Goal: Information Seeking & Learning: Check status

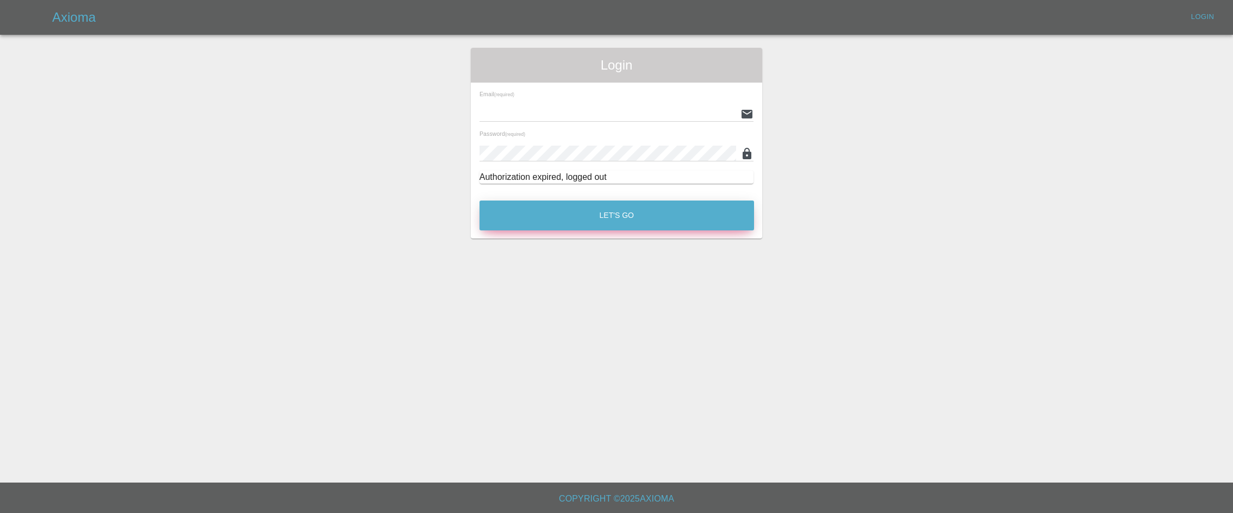
type input "[EMAIL_ADDRESS][DOMAIN_NAME]"
click at [573, 220] on button "Let's Go" at bounding box center [616, 216] width 275 height 30
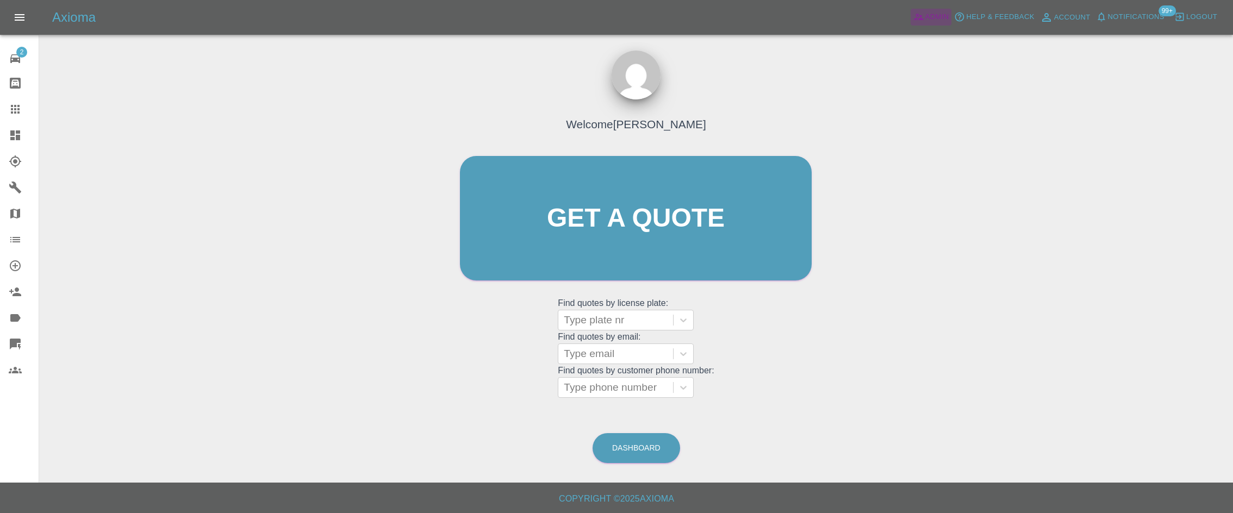
click at [933, 23] on link "Admin" at bounding box center [930, 17] width 41 height 17
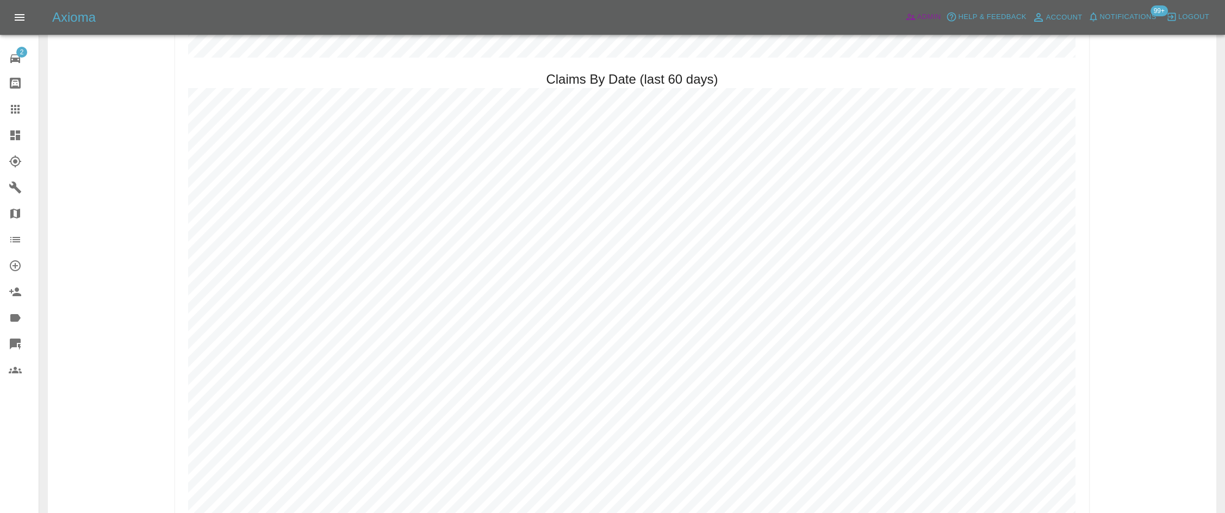
scroll to position [1440, 0]
click at [627, 73] on h2 "Claims By Date (last 60 days)" at bounding box center [632, 76] width 172 height 17
click at [737, 82] on div "Claim Stats Booking Paid [DATE]: 111 (previous week 315 , until same day last w…" at bounding box center [632, 317] width 914 height 3270
click at [678, 69] on h2 "Claims By Date (last 60 days)" at bounding box center [632, 76] width 172 height 17
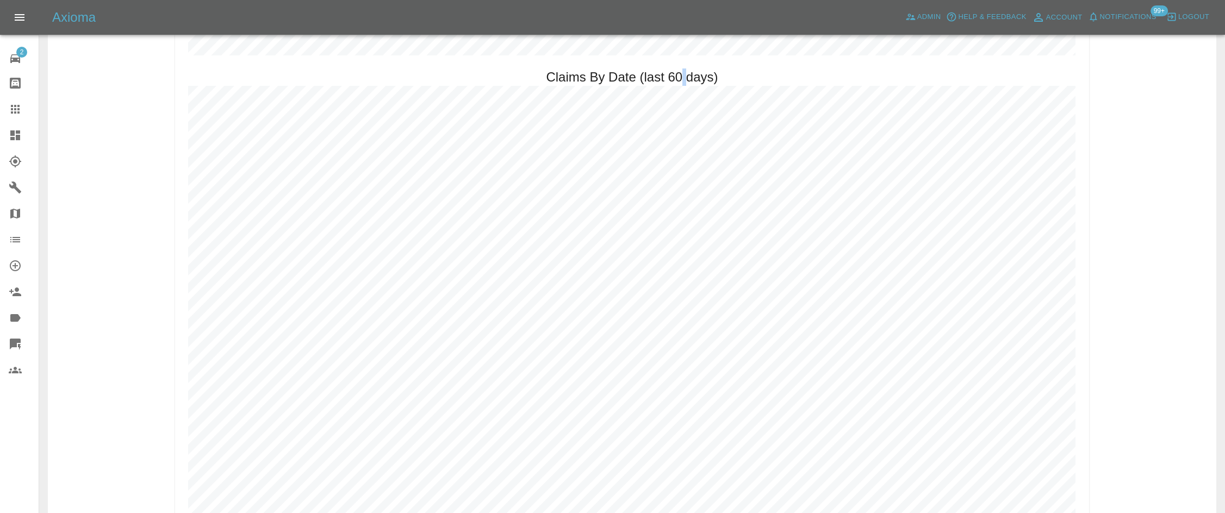
click at [678, 69] on h2 "Claims By Date (last 60 days)" at bounding box center [632, 76] width 172 height 17
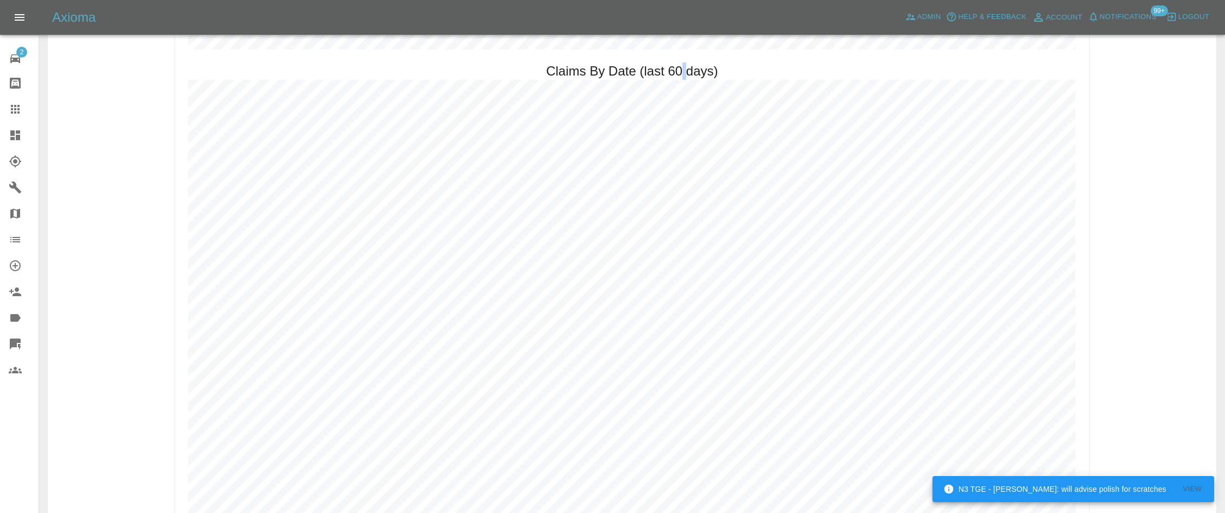
scroll to position [1454, 0]
click at [708, 63] on h2 "Claims By Date (last 60 days)" at bounding box center [632, 62] width 172 height 17
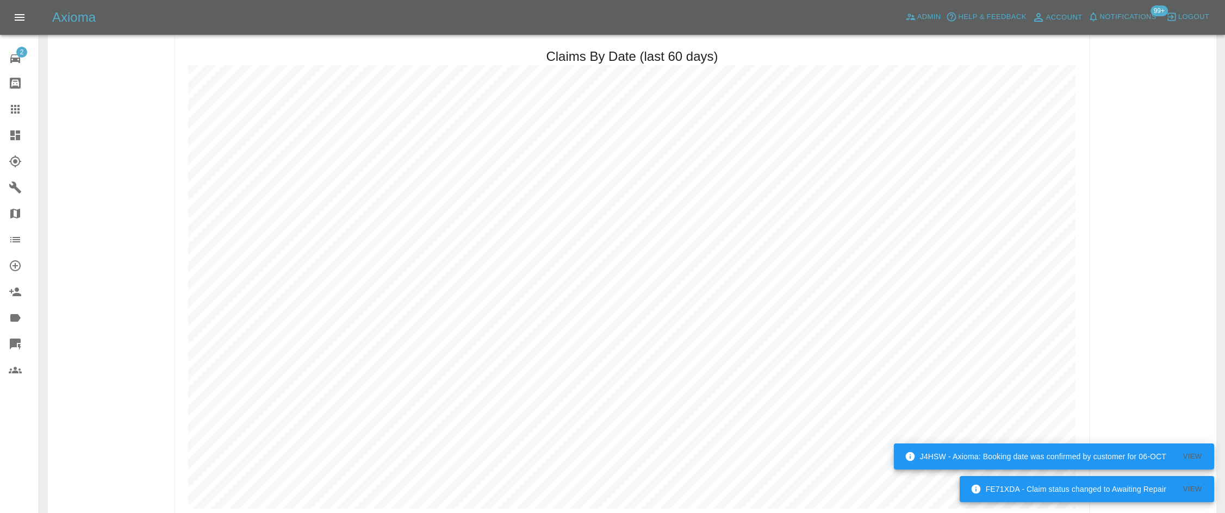
scroll to position [1462, 0]
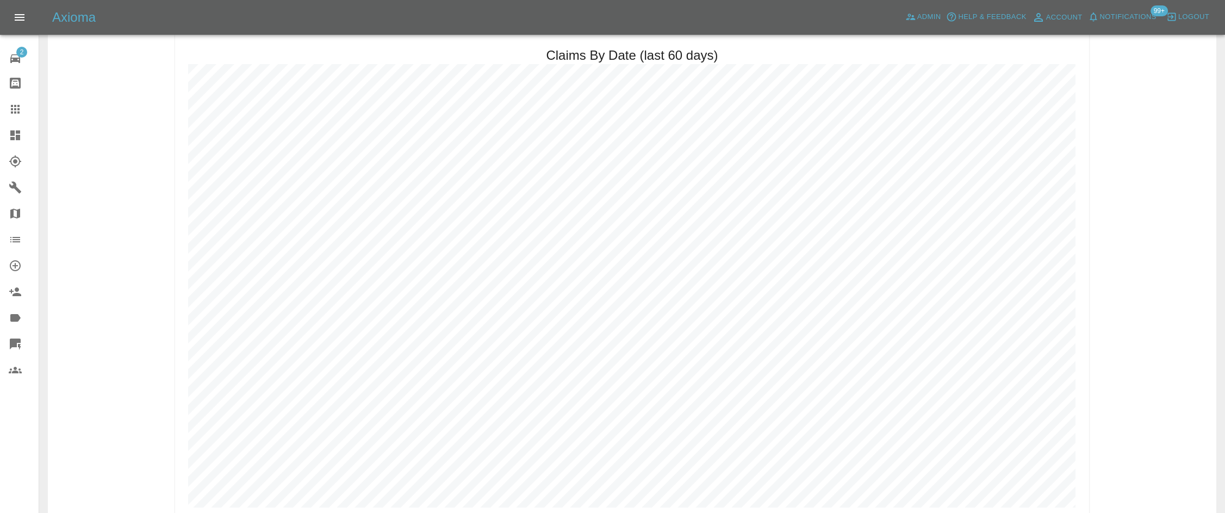
click at [1115, 215] on div "Claim Stats Booking Paid [DATE]: 111 (previous week 315 , until same day last w…" at bounding box center [632, 277] width 1168 height 3330
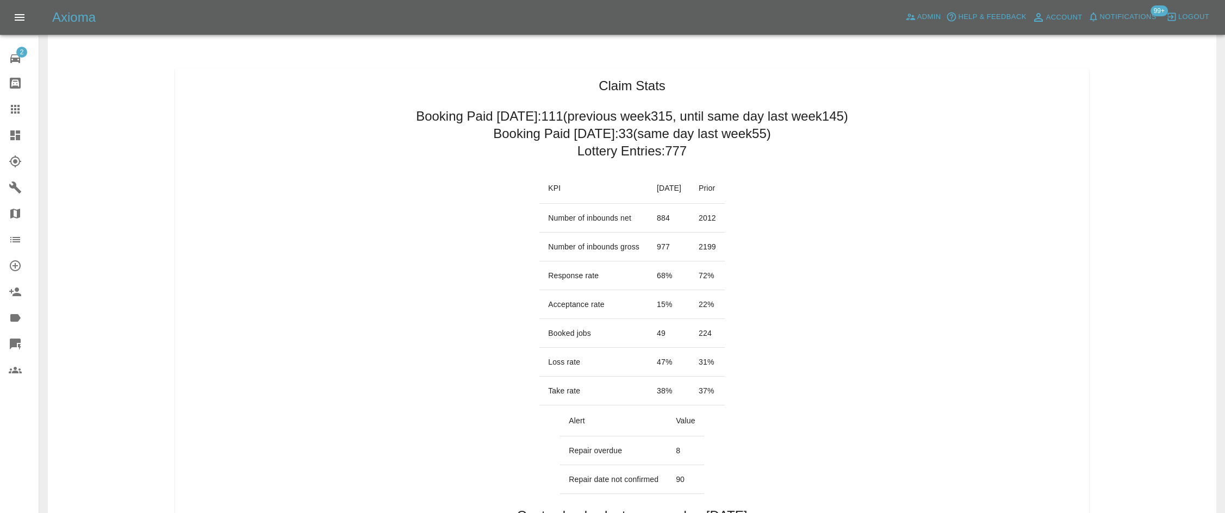
scroll to position [50, 0]
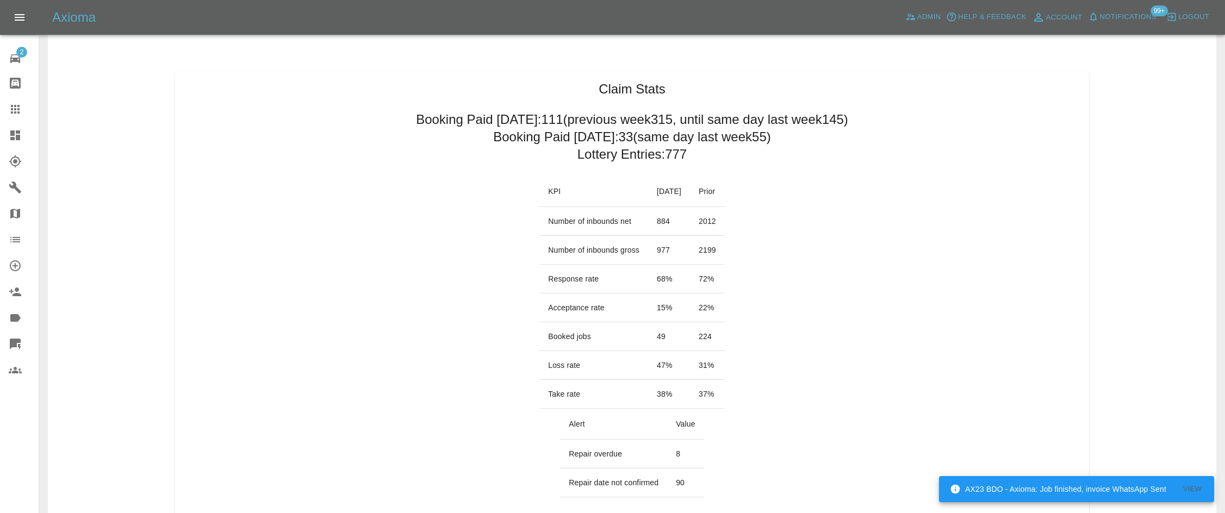
click at [529, 133] on h2 "Booking Paid [DATE]: 33 (same day last week 55 )" at bounding box center [632, 136] width 278 height 17
click at [687, 116] on h2 "Booking Paid [DATE]: 111 (previous week 315 , until same day last week 145 )" at bounding box center [632, 119] width 432 height 17
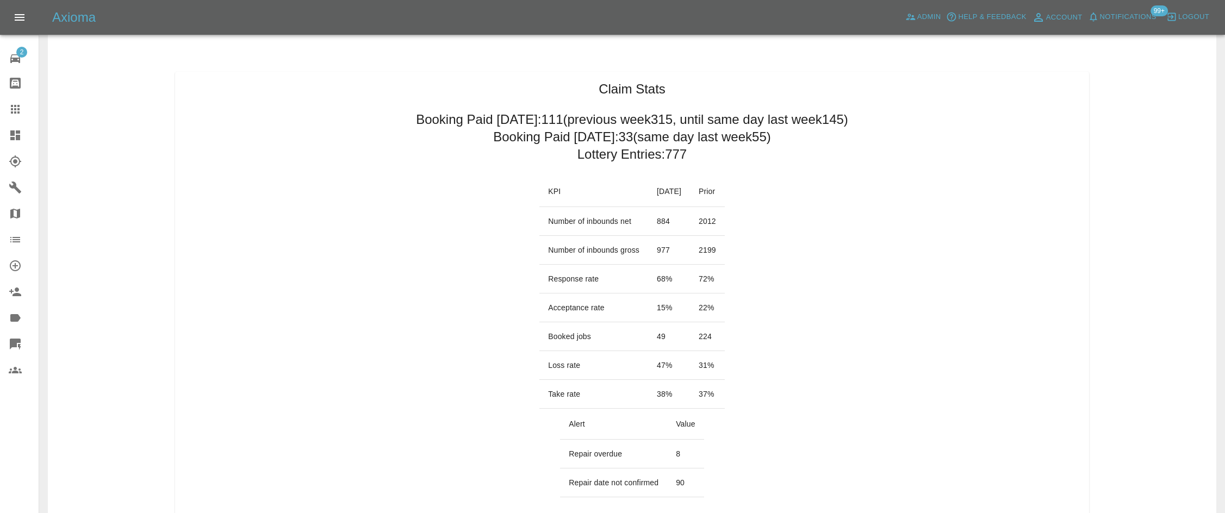
click at [750, 136] on h2 "Booking Paid [DATE]: 33 (same day last week 55 )" at bounding box center [632, 136] width 278 height 17
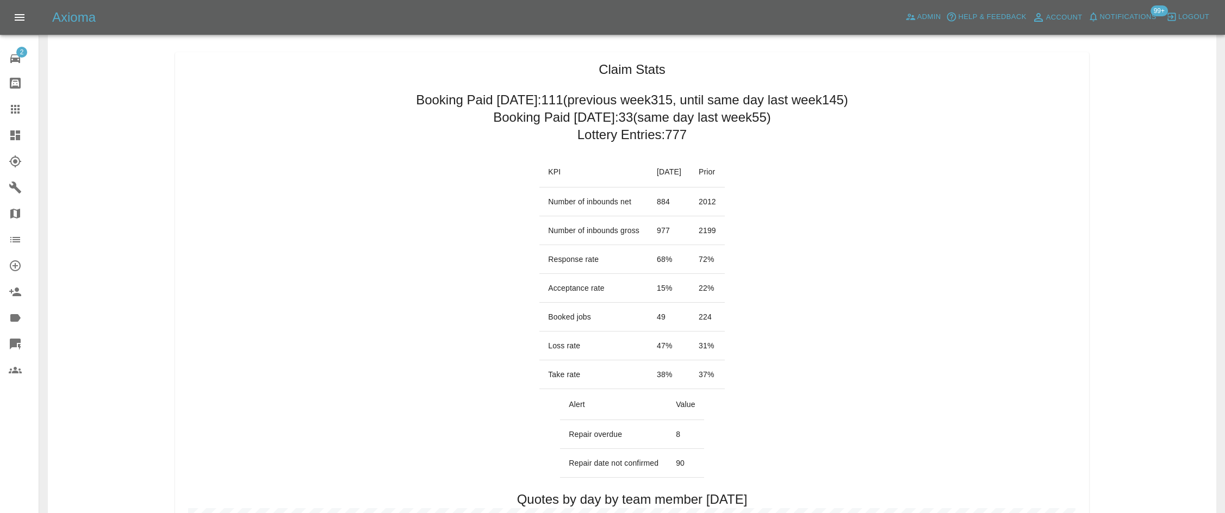
scroll to position [31, 0]
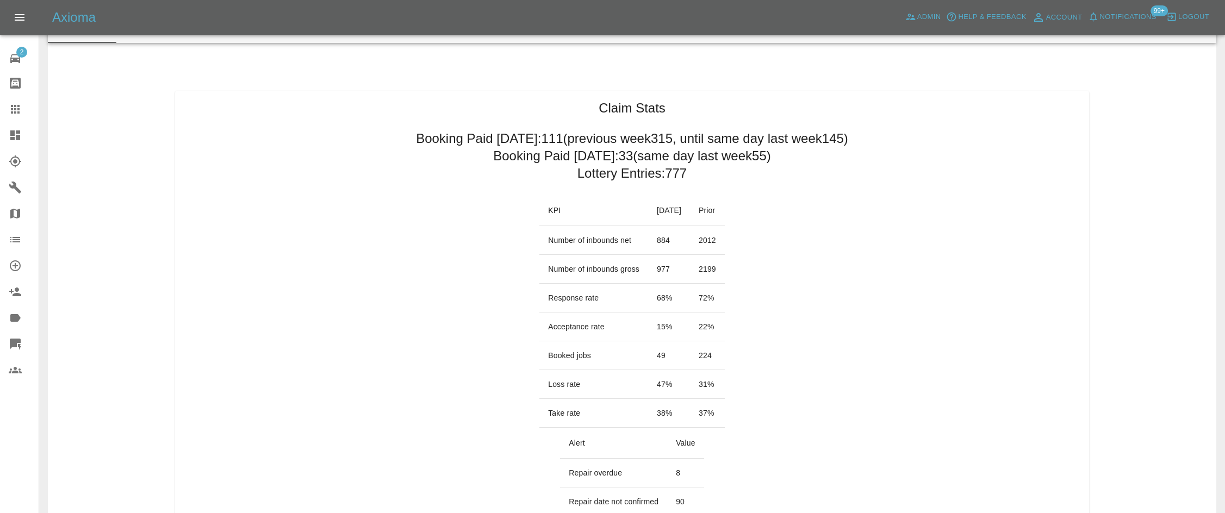
click at [684, 141] on h2 "Booking Paid [DATE]: 111 (previous week 315 , until same day last week 145 )" at bounding box center [632, 138] width 432 height 17
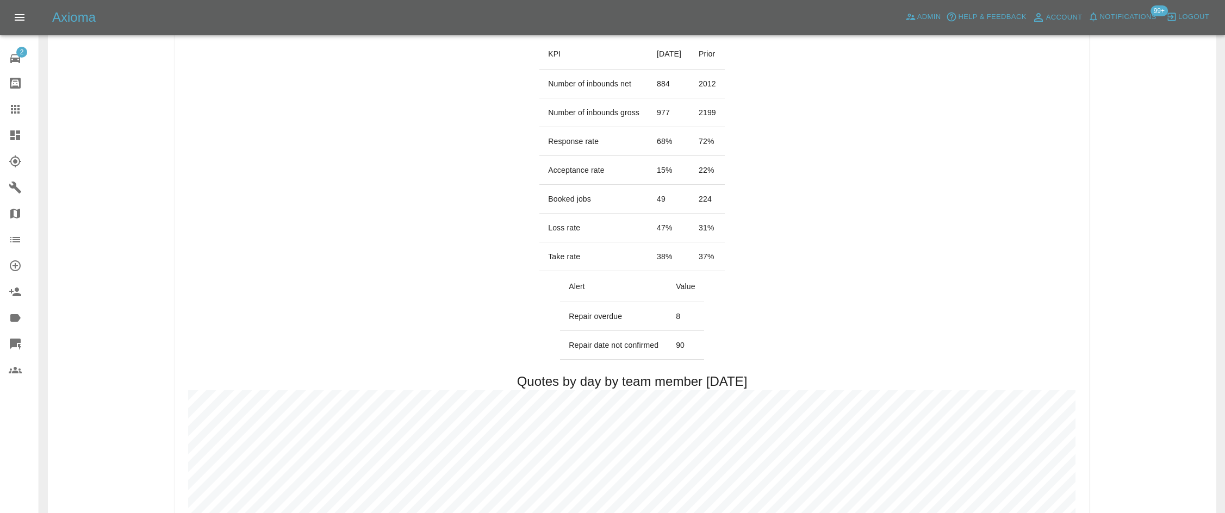
scroll to position [0, 0]
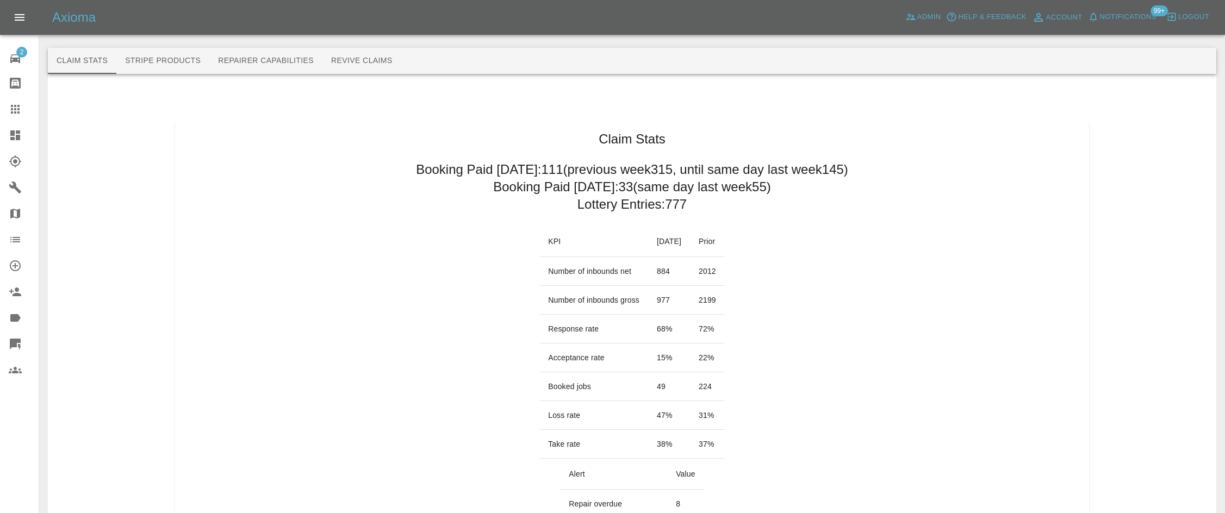
click at [1120, 21] on span "Notifications" at bounding box center [1128, 17] width 57 height 13
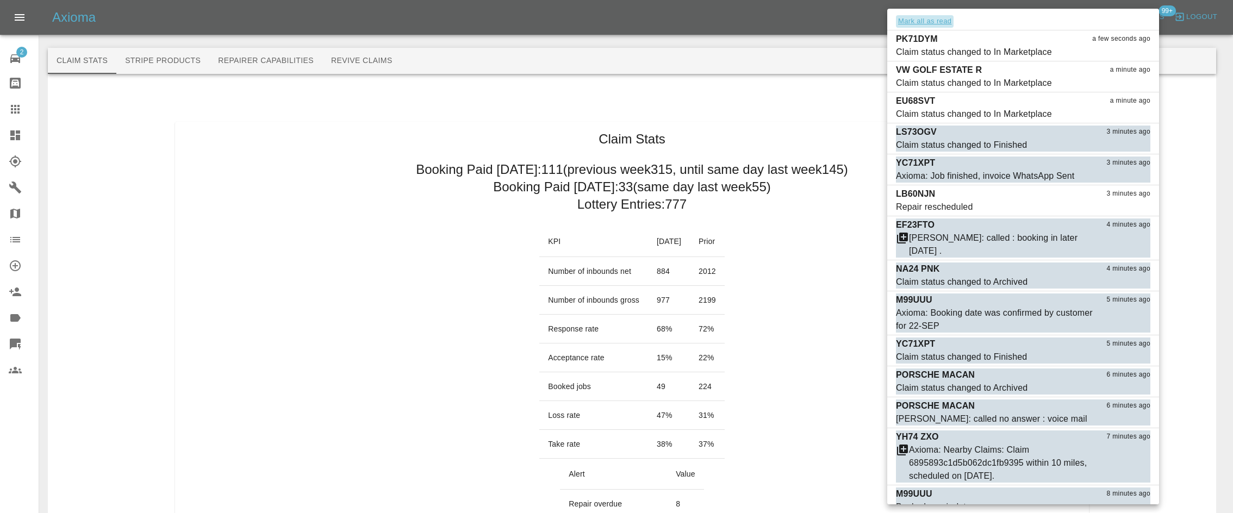
click at [910, 21] on button "Mark all as read" at bounding box center [925, 21] width 58 height 13
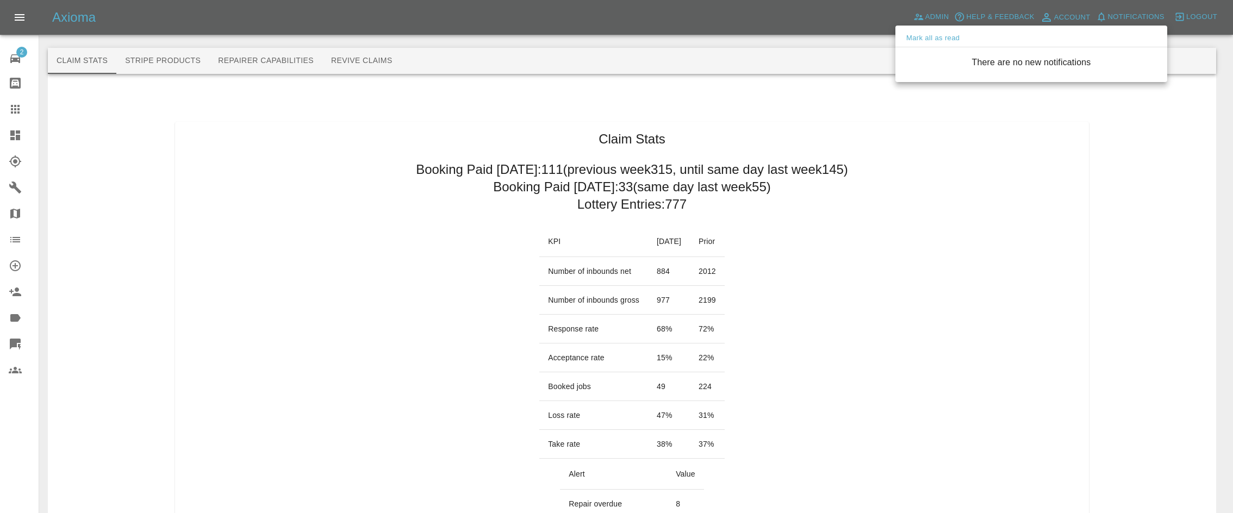
click at [744, 133] on div at bounding box center [616, 256] width 1233 height 513
